Goal: Check status: Check status

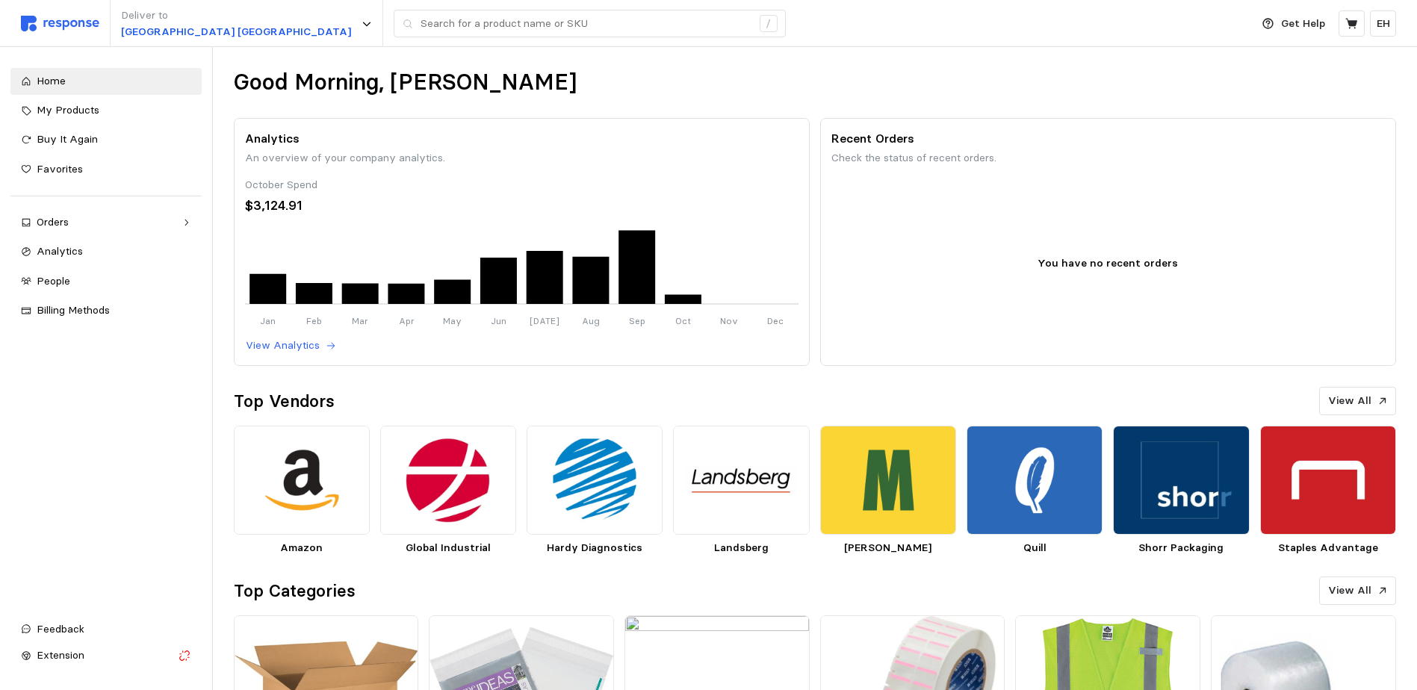
click at [137, 356] on div "Home My Products Buy It Again Favorites Orders Needs Review Processing Complete…" at bounding box center [105, 337] width 191 height 538
click at [107, 355] on div "Home My Products Buy It Again Favorites Orders Needs Review Processing Complete…" at bounding box center [105, 337] width 191 height 538
click at [160, 653] on div "Extension" at bounding box center [105, 655] width 136 height 16
click at [325, 466] on img at bounding box center [302, 480] width 136 height 109
click at [142, 148] on div "Buy It Again" at bounding box center [114, 139] width 155 height 16
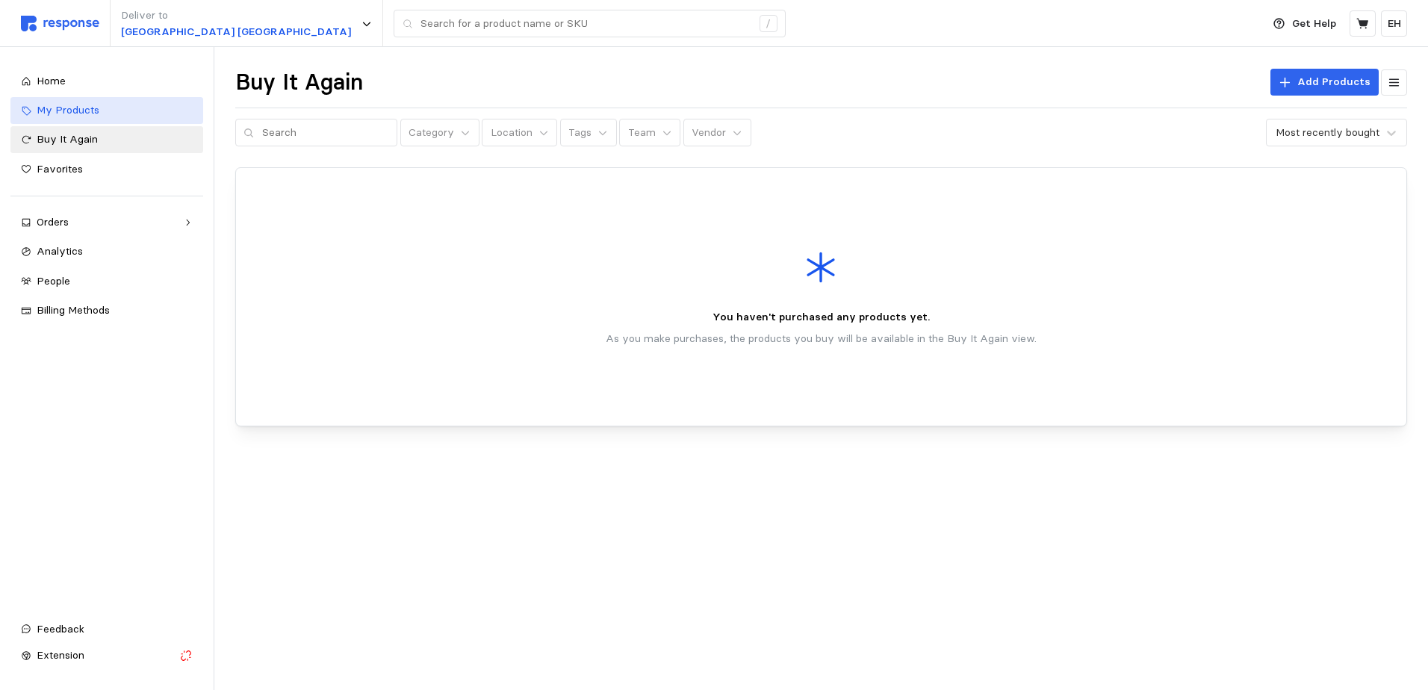
click at [120, 117] on div "My Products" at bounding box center [115, 110] width 156 height 16
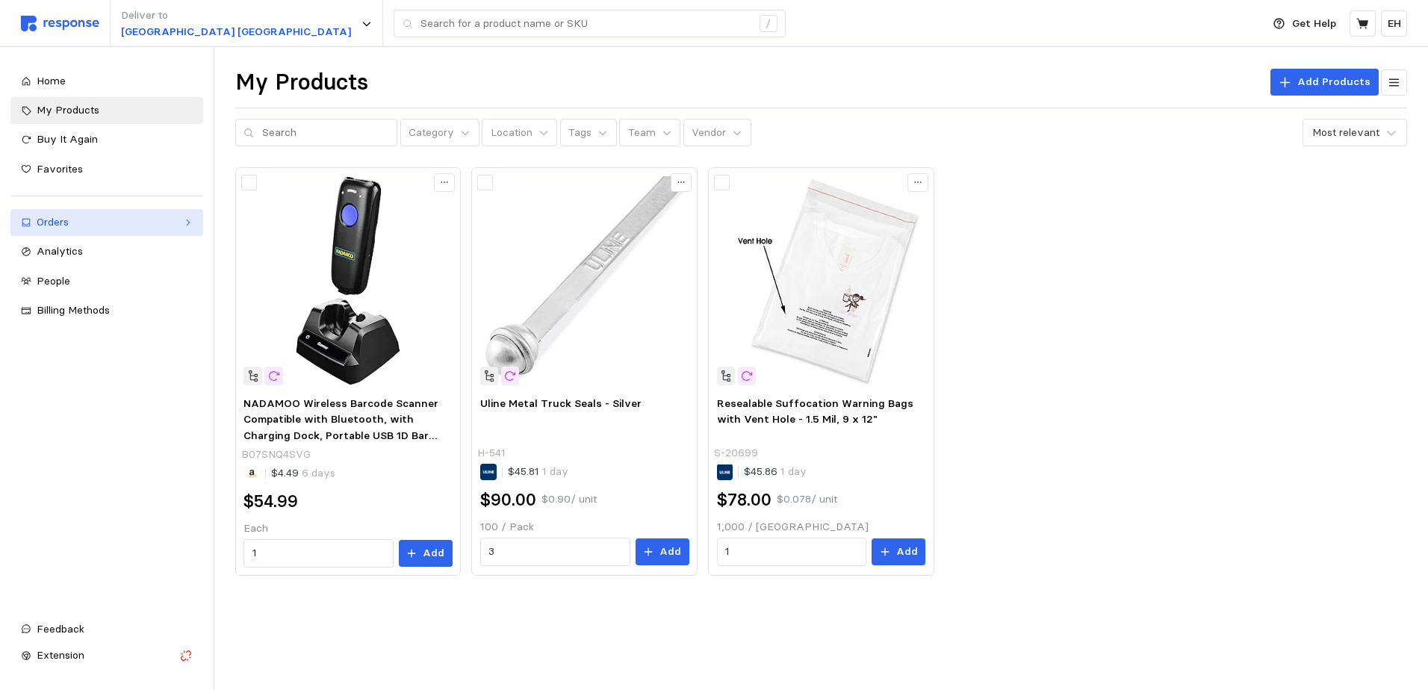
click at [90, 222] on div "Orders" at bounding box center [107, 222] width 140 height 16
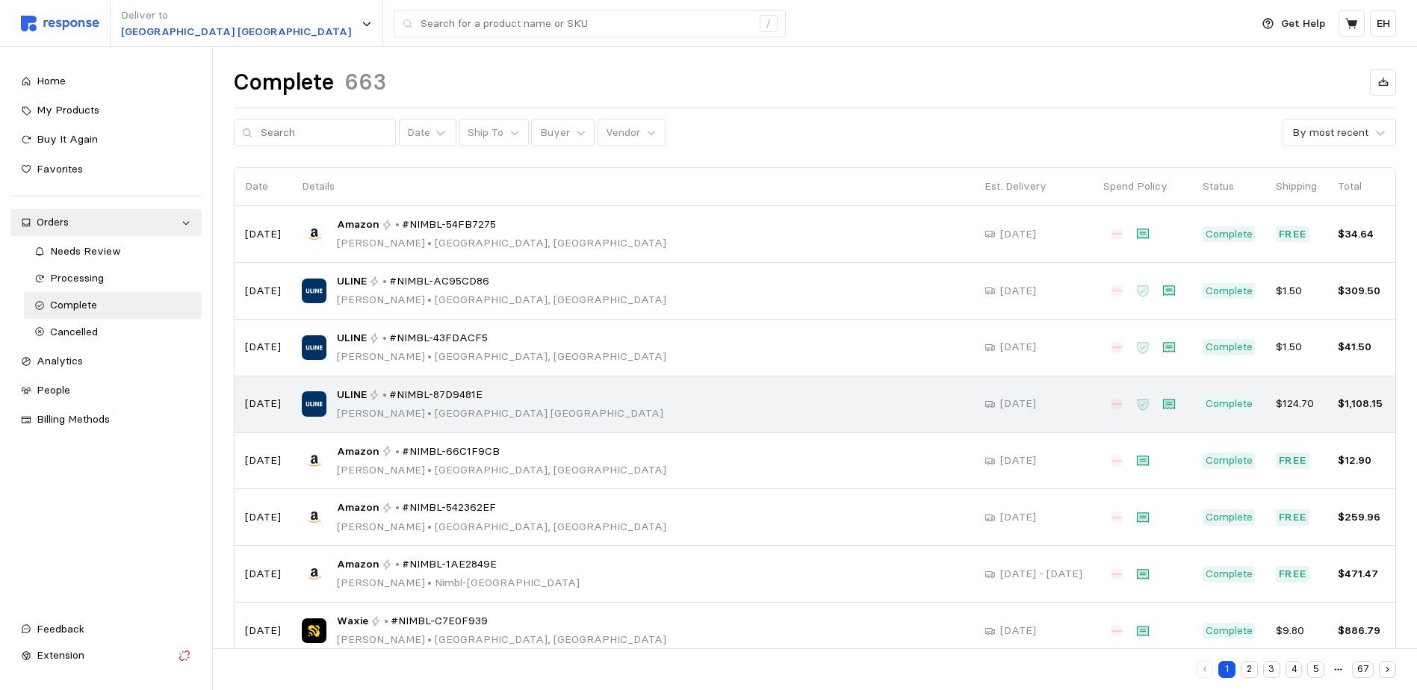
click at [567, 411] on div "ULINE • #NIMBL-87D9481E Roger Davis • Lebanon TN" at bounding box center [633, 404] width 662 height 35
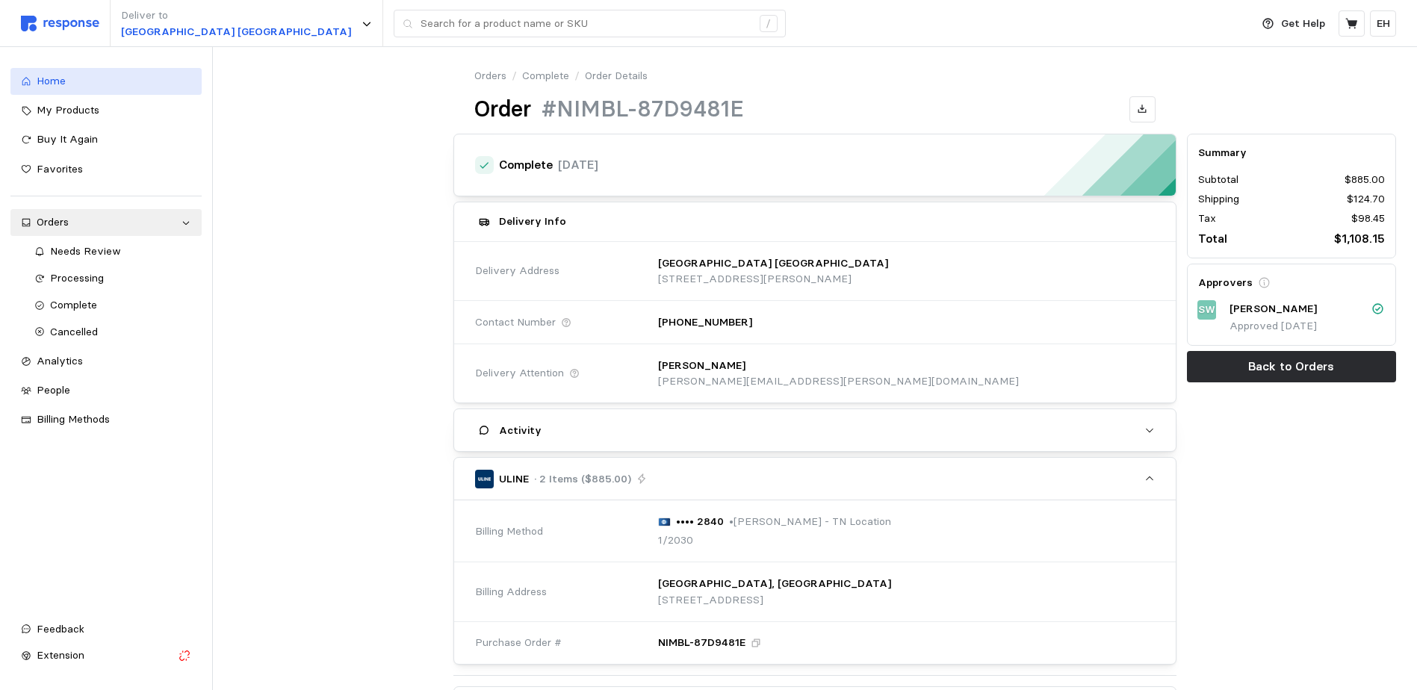
click at [121, 93] on link "Home" at bounding box center [105, 81] width 191 height 27
